Goal: Transaction & Acquisition: Purchase product/service

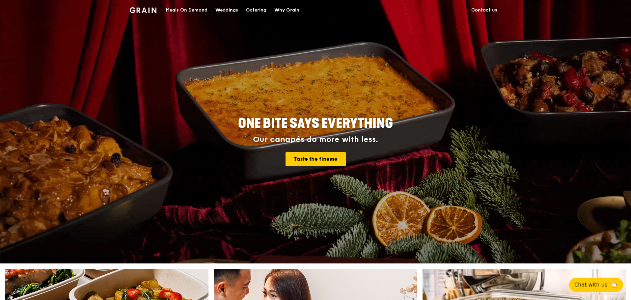
click at [192, 10] on div "Meals On Demand" at bounding box center [187, 10] width 42 height 20
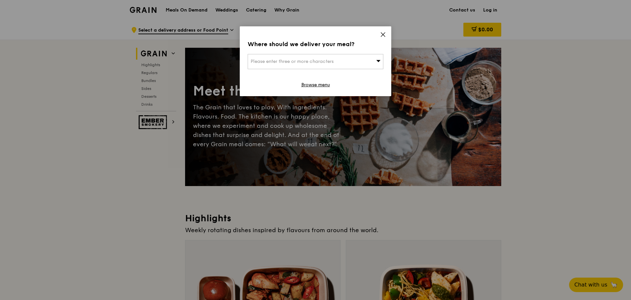
click at [385, 34] on icon at bounding box center [383, 35] width 6 height 6
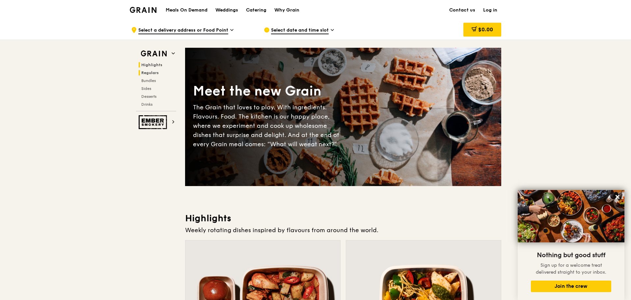
click at [152, 73] on span "Regulars" at bounding box center [149, 72] width 17 height 5
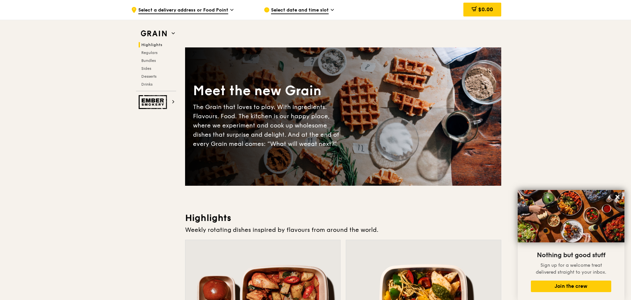
scroll to position [231, 0]
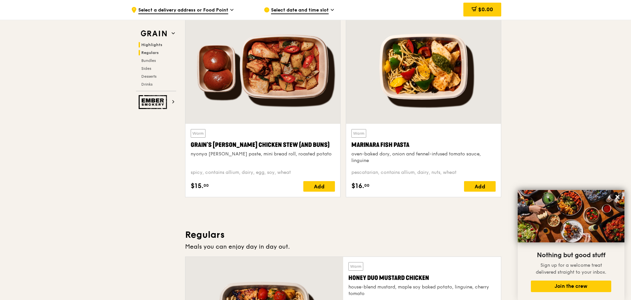
click at [152, 52] on span "Regulars" at bounding box center [149, 52] width 17 height 5
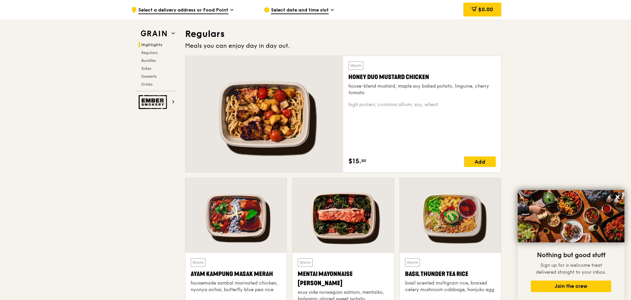
scroll to position [432, 0]
click at [487, 164] on div "Add" at bounding box center [480, 161] width 32 height 11
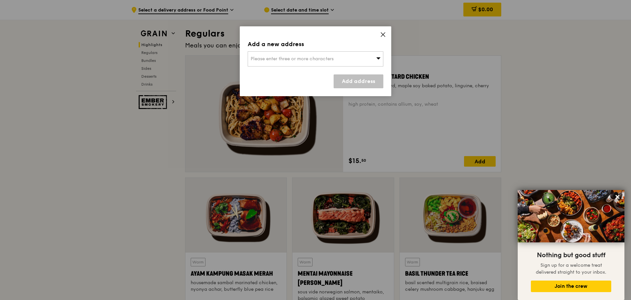
click at [379, 36] on div "Add a new address Please enter three or more characters Add address" at bounding box center [316, 61] width 152 height 70
click at [388, 38] on div "Add a new address Please enter three or more characters Add address" at bounding box center [316, 61] width 152 height 70
drag, startPoint x: 388, startPoint y: 38, endPoint x: 384, endPoint y: 33, distance: 6.1
click at [384, 33] on icon at bounding box center [383, 35] width 4 height 4
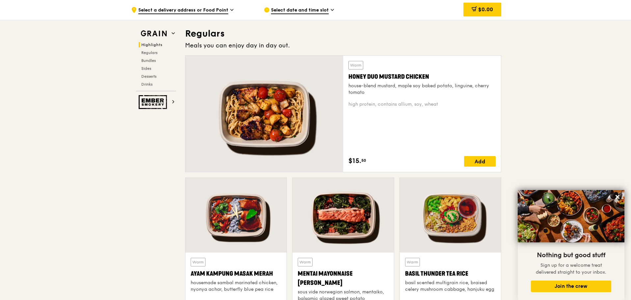
click at [409, 80] on div "Honey Duo Mustard Chicken" at bounding box center [422, 76] width 147 height 9
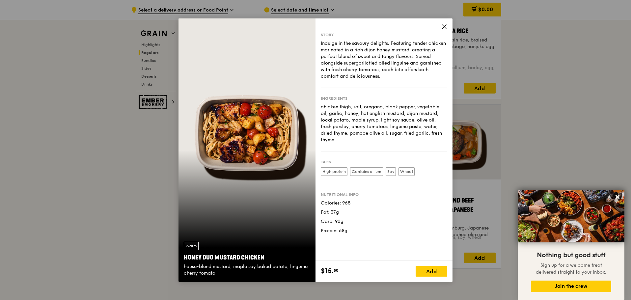
scroll to position [695, 0]
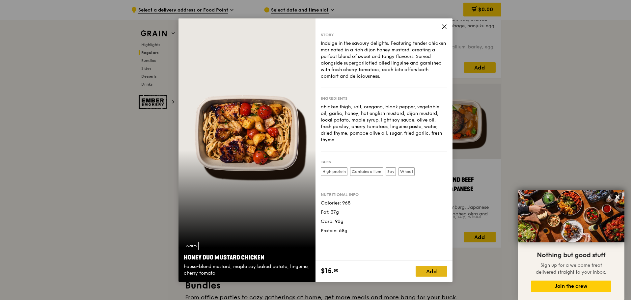
click at [429, 266] on div "Add" at bounding box center [432, 271] width 32 height 11
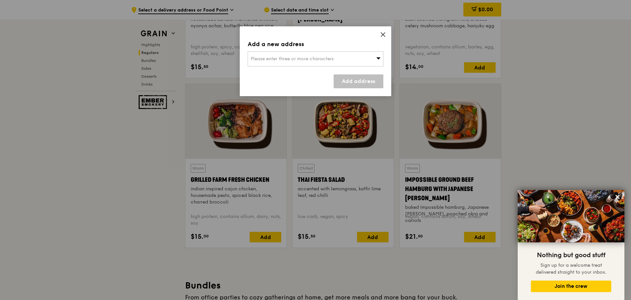
click at [317, 61] on span "Please enter three or more characters" at bounding box center [292, 59] width 83 height 6
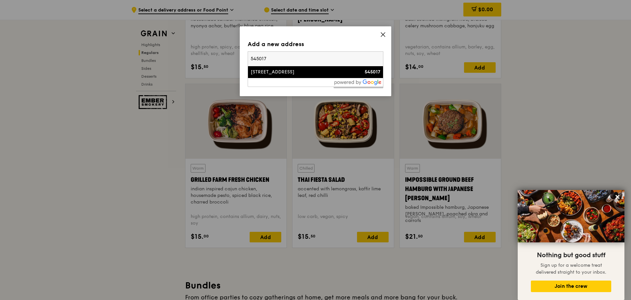
type input "545017"
click at [251, 69] on div "[STREET_ADDRESS]" at bounding box center [300, 72] width 98 height 7
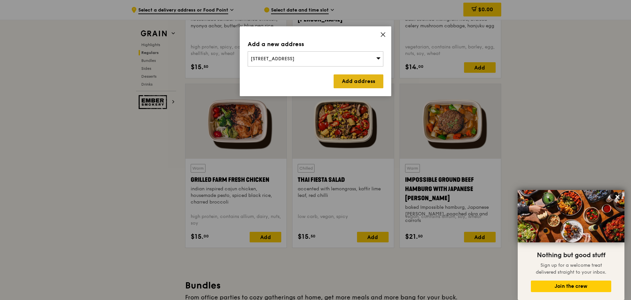
click at [349, 84] on link "Add address" at bounding box center [359, 81] width 50 height 14
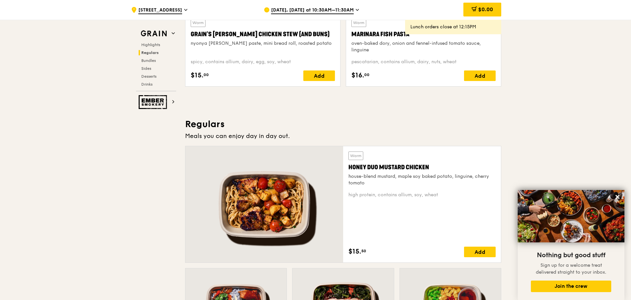
scroll to position [300, 0]
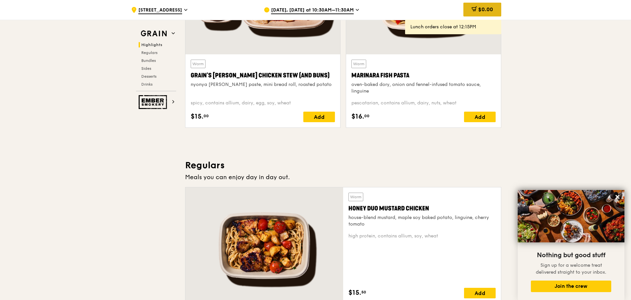
click at [480, 8] on span "$0.00" at bounding box center [485, 9] width 15 height 6
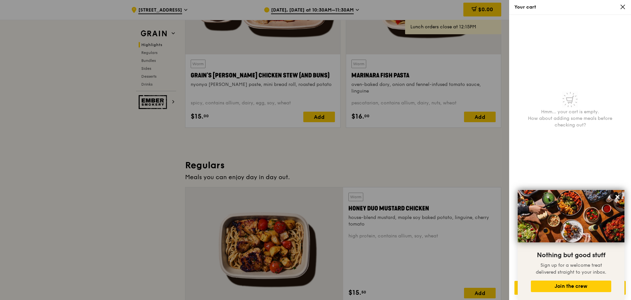
click at [438, 123] on div at bounding box center [315, 150] width 631 height 300
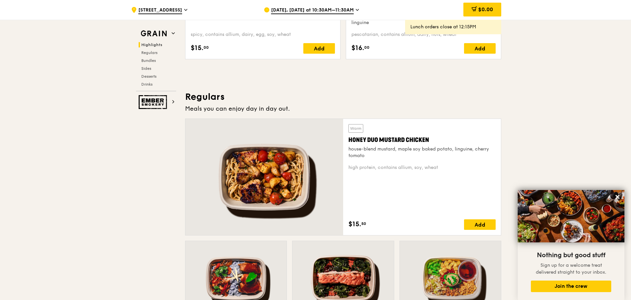
scroll to position [498, 0]
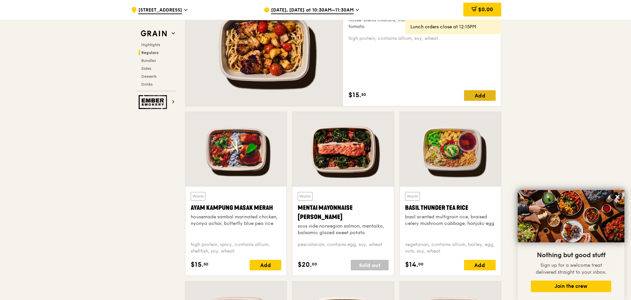
click at [478, 98] on div "Add" at bounding box center [480, 95] width 32 height 11
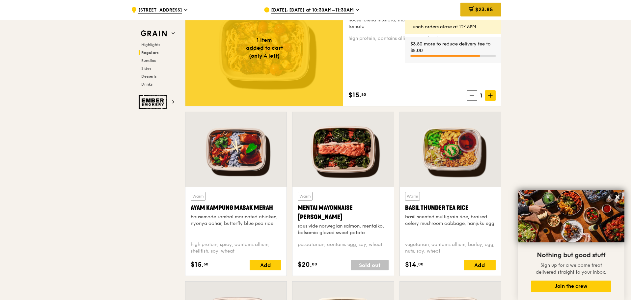
click at [489, 9] on span "$23.85" at bounding box center [484, 9] width 18 height 6
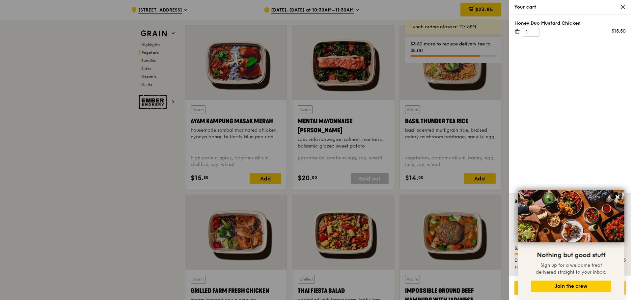
scroll to position [761, 0]
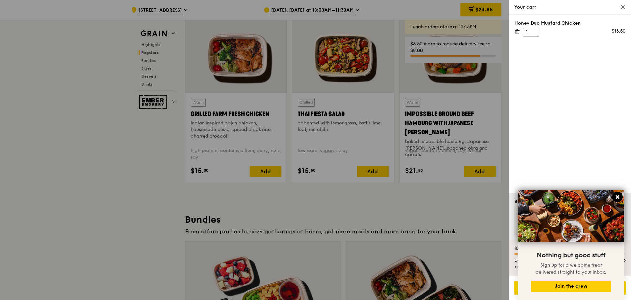
click at [618, 196] on icon at bounding box center [618, 197] width 6 height 6
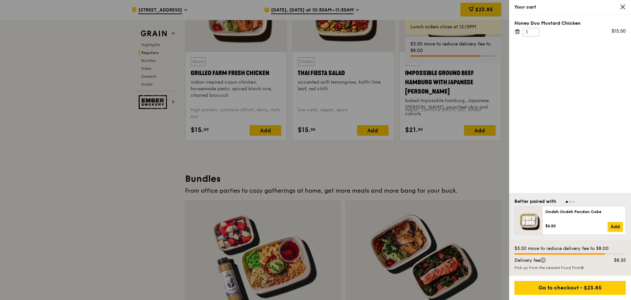
scroll to position [860, 0]
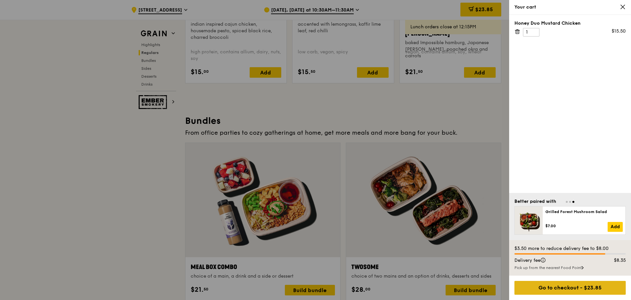
click at [573, 287] on div "Go to checkout - $23.85" at bounding box center [570, 288] width 111 height 14
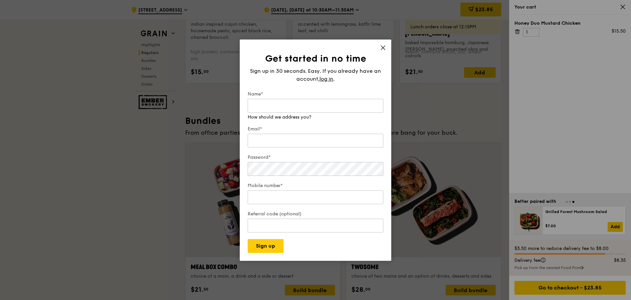
click at [385, 51] on icon at bounding box center [383, 48] width 6 height 6
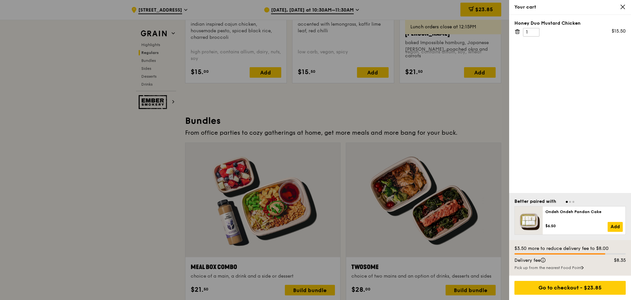
click at [581, 269] on div "Pick up from the nearest Food Point" at bounding box center [570, 267] width 111 height 5
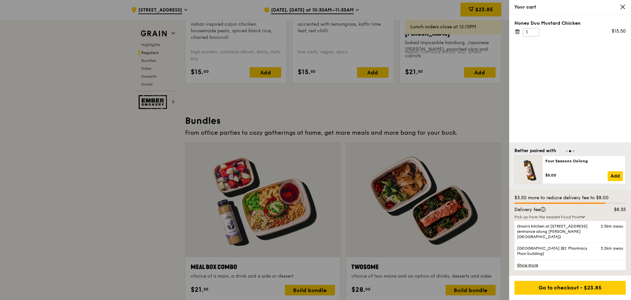
click at [573, 125] on div "Honey Duo Mustard Chicken 1 $15.50" at bounding box center [570, 78] width 122 height 127
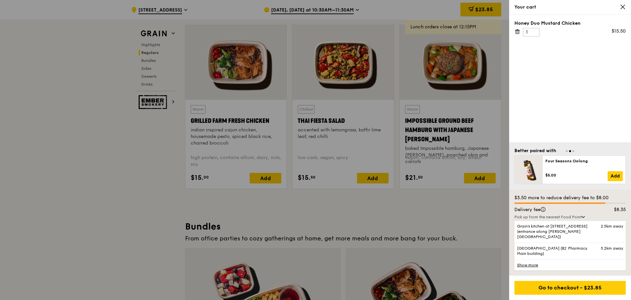
scroll to position [761, 0]
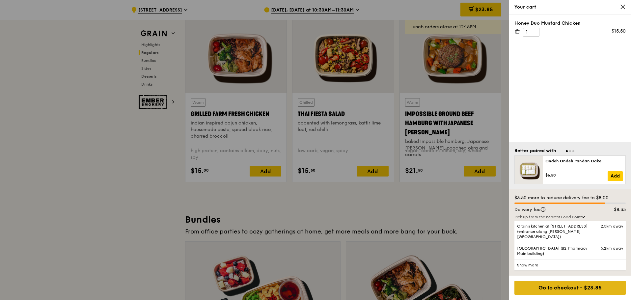
click at [571, 288] on div "Go to checkout - $23.85" at bounding box center [570, 288] width 111 height 14
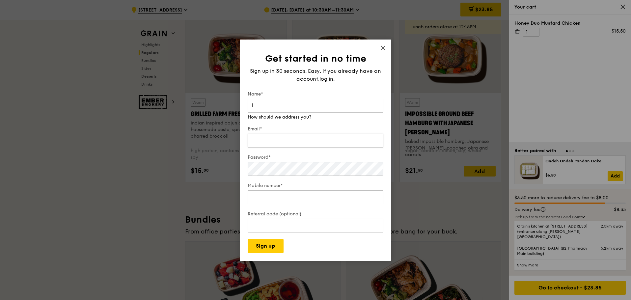
type input "l"
click at [248, 127] on input "Email*" at bounding box center [316, 134] width 136 height 14
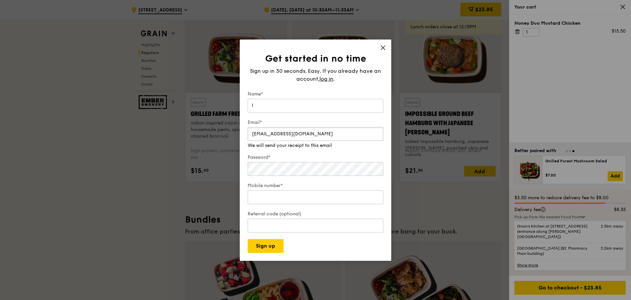
type input "[EMAIL_ADDRESS][DOMAIN_NAME]"
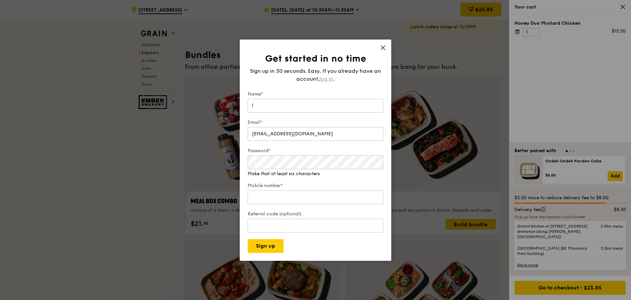
click at [328, 83] on span "log in" at bounding box center [327, 79] width 14 height 8
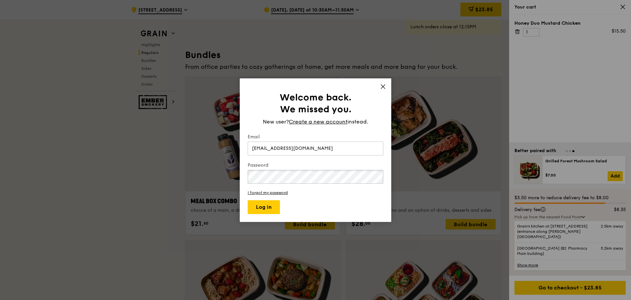
click at [248, 200] on button "Log in" at bounding box center [264, 207] width 32 height 14
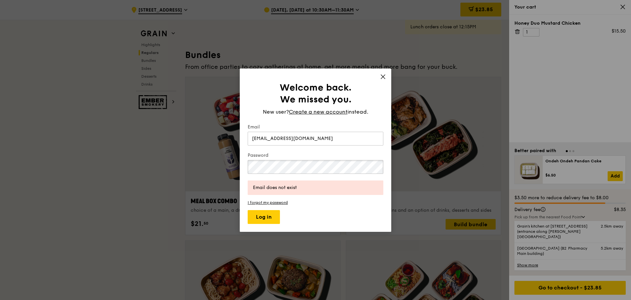
click at [201, 163] on div "Welcome back. We missed you. New user? Create a new account instead. Email [EMA…" at bounding box center [315, 150] width 631 height 300
click at [248, 210] on button "Log in" at bounding box center [264, 217] width 32 height 14
drag, startPoint x: 306, startPoint y: 140, endPoint x: 62, endPoint y: 114, distance: 245.1
click at [62, 114] on div "Welcome back. We missed you. New user? Create a new account instead. Email [EMA…" at bounding box center [315, 150] width 631 height 300
type input "[EMAIL_ADDRESS][DOMAIN_NAME]"
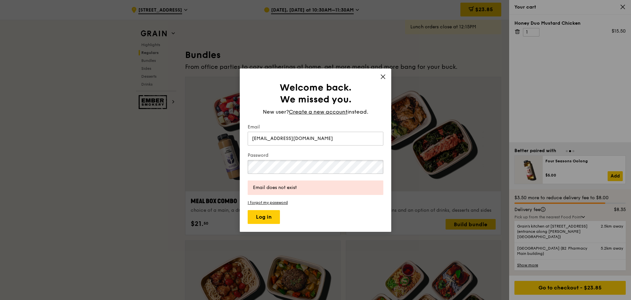
click at [248, 210] on button "Log in" at bounding box center [264, 217] width 32 height 14
click at [383, 75] on icon at bounding box center [383, 77] width 6 height 6
